Goal: Check status: Check status

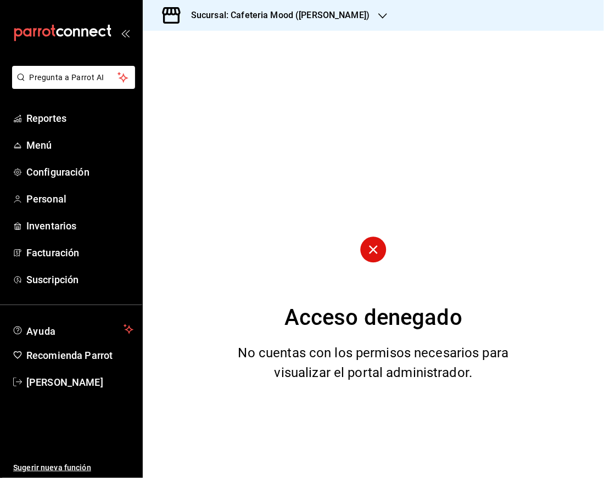
click at [259, 10] on h3 "Sucursal: Cafeteria Mood ([PERSON_NAME])" at bounding box center [275, 15] width 187 height 13
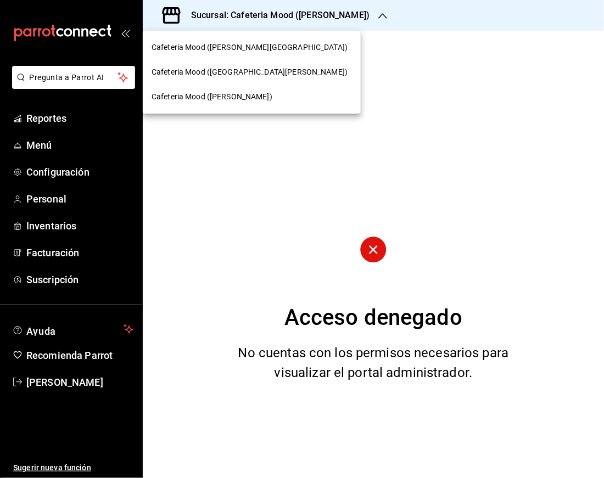
click at [246, 63] on div "Cafeteria Mood ([GEOGRAPHIC_DATA][PERSON_NAME])" at bounding box center [252, 72] width 218 height 25
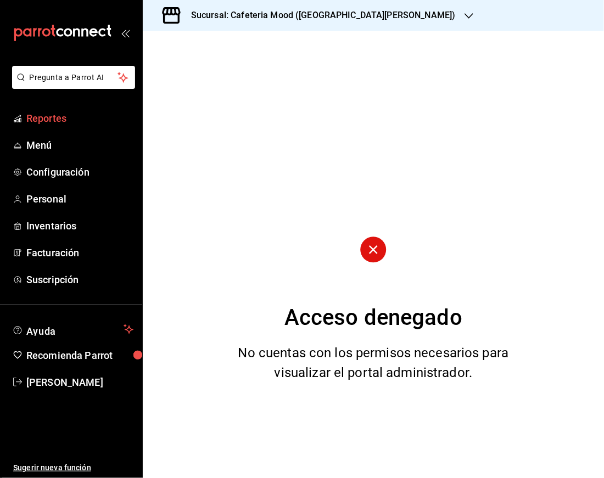
click at [89, 122] on span "Reportes" at bounding box center [79, 118] width 107 height 15
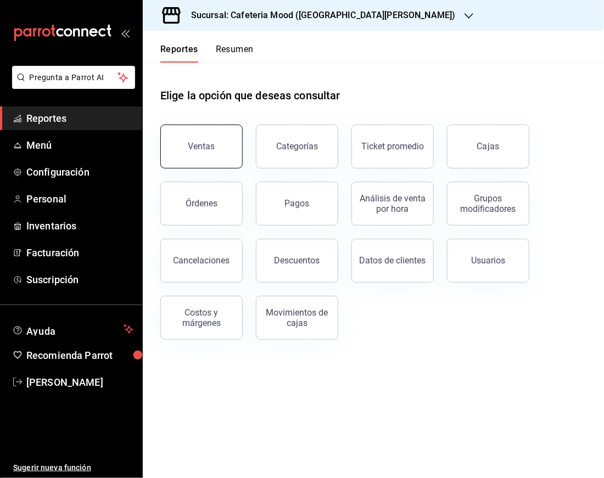
click at [200, 153] on button "Ventas" at bounding box center [201, 147] width 82 height 44
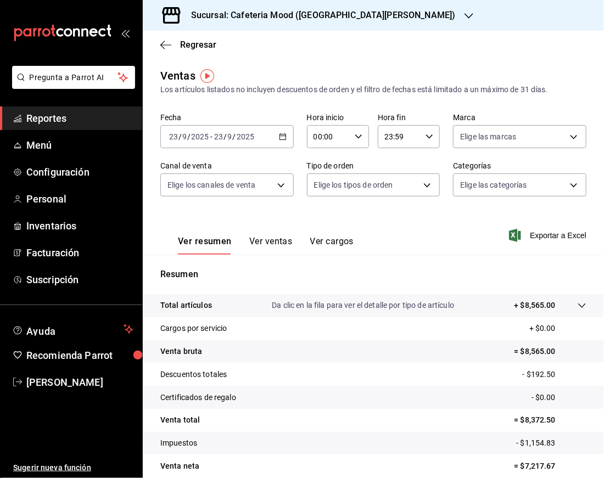
click at [281, 137] on icon "button" at bounding box center [283, 137] width 8 height 8
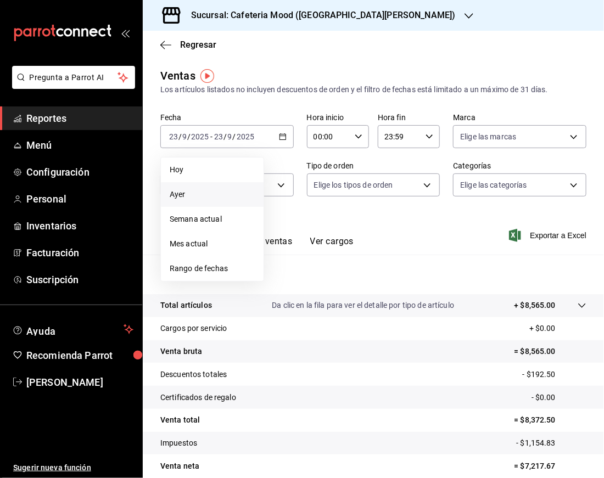
click at [211, 189] on span "Ayer" at bounding box center [212, 195] width 85 height 12
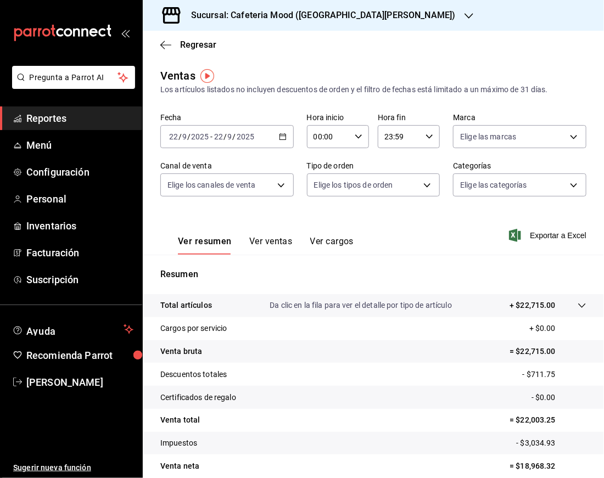
scroll to position [48, 0]
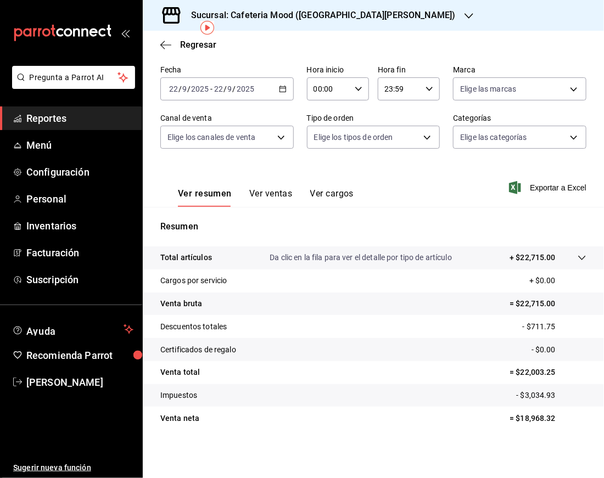
click at [365, 5] on div "Sucursal: Cafeteria Mood ([GEOGRAPHIC_DATA][PERSON_NAME])" at bounding box center [315, 15] width 326 height 31
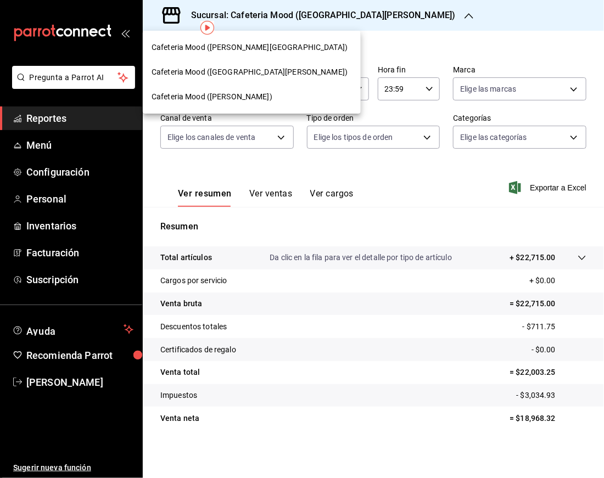
click at [264, 46] on div "Cafeteria Mood ([PERSON_NAME][GEOGRAPHIC_DATA])" at bounding box center [252, 48] width 200 height 12
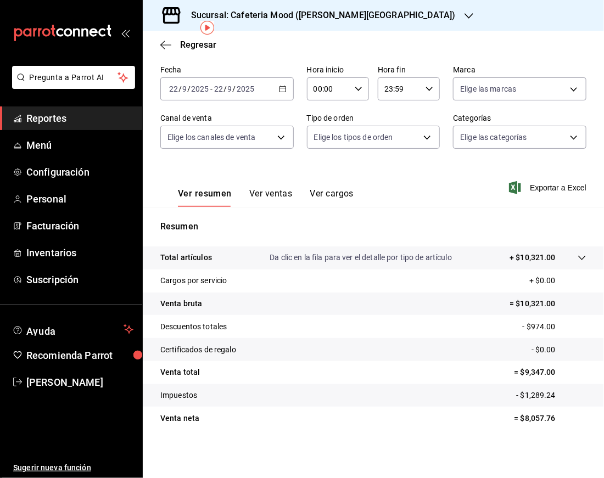
scroll to position [48, 0]
click at [292, 17] on h3 "Sucursal: Cafeteria Mood ([PERSON_NAME][GEOGRAPHIC_DATA])" at bounding box center [318, 15] width 273 height 13
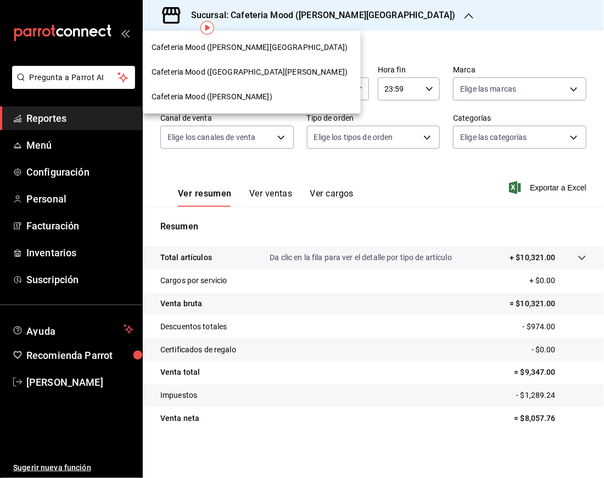
click at [254, 98] on div "Cafeteria Mood ([PERSON_NAME])" at bounding box center [252, 97] width 200 height 12
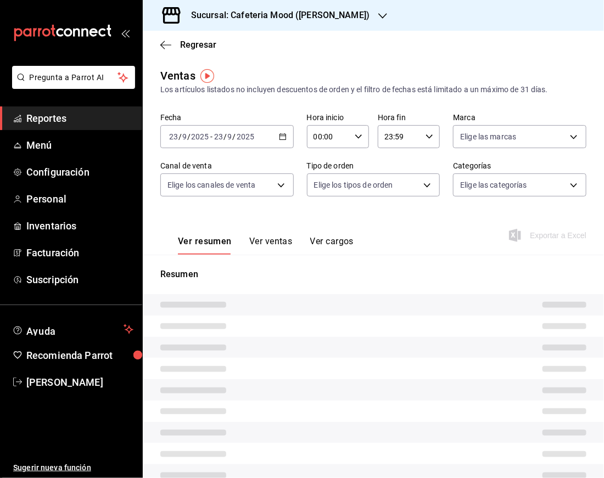
click at [441, 277] on p "Resumen" at bounding box center [373, 274] width 426 height 13
